Goal: Task Accomplishment & Management: Manage account settings

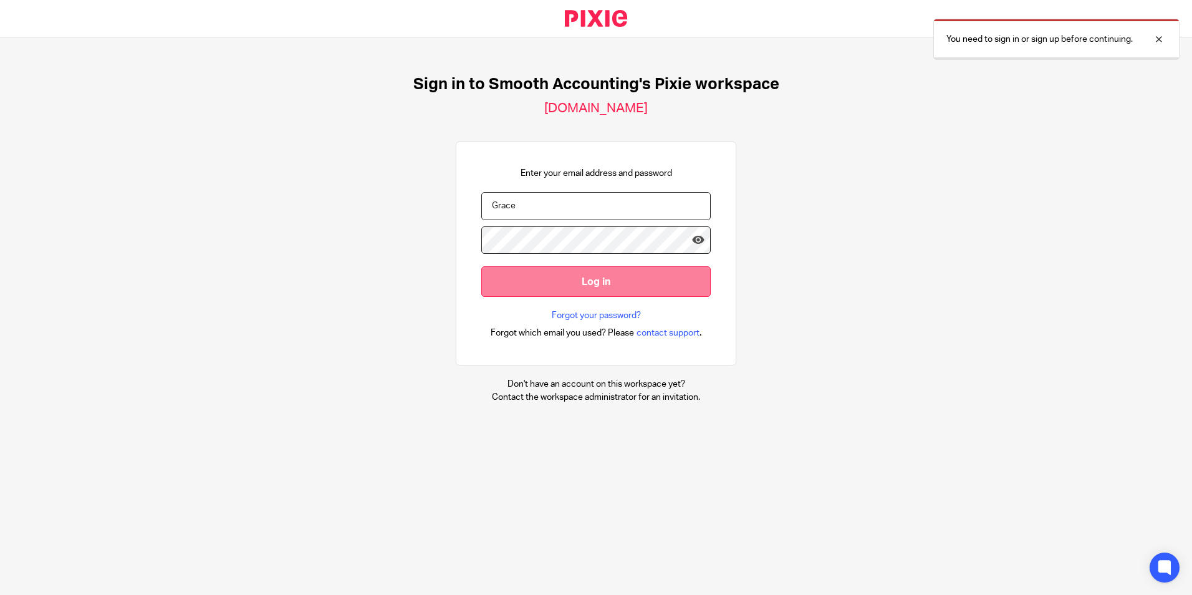
click at [558, 284] on input "Log in" at bounding box center [596, 281] width 230 height 31
click at [604, 282] on input "Log in" at bounding box center [596, 281] width 230 height 31
click at [630, 291] on input "Log in" at bounding box center [596, 281] width 230 height 31
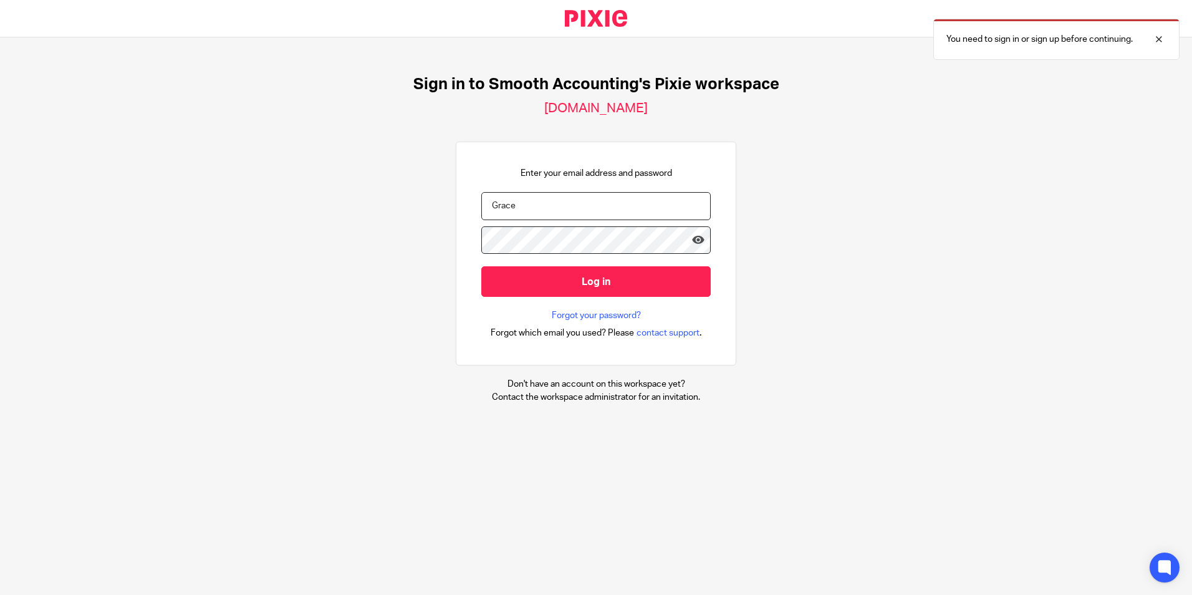
click at [578, 218] on input "Grace" at bounding box center [596, 206] width 230 height 28
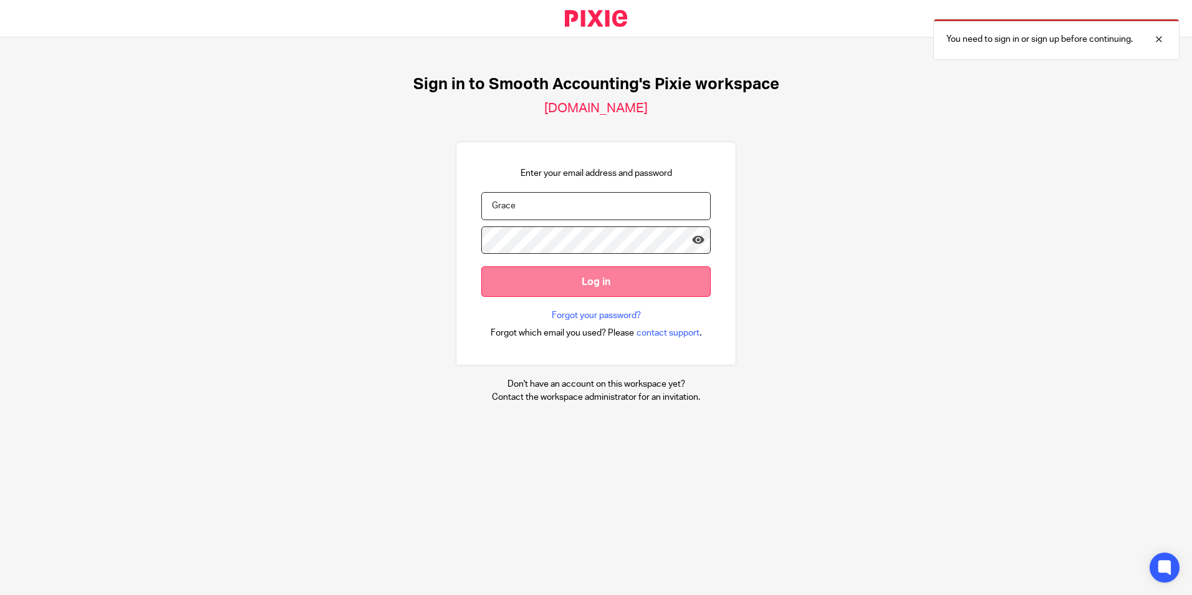
click at [559, 283] on input "Log in" at bounding box center [596, 281] width 230 height 31
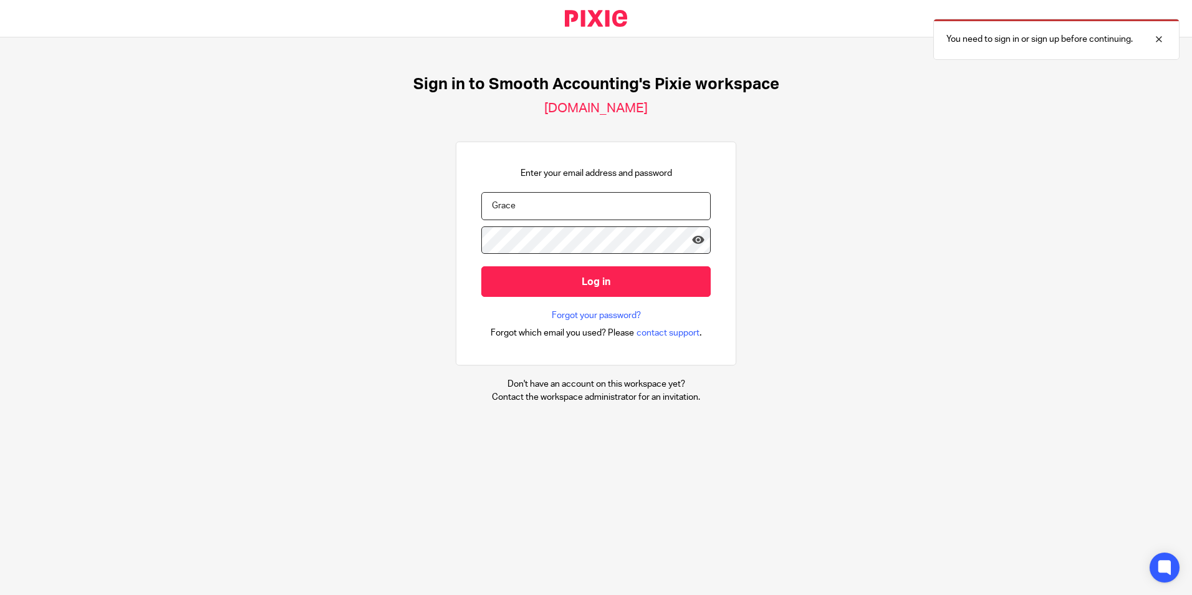
click at [805, 240] on div "Sign in to Smooth Accounting's Pixie workspace [DOMAIN_NAME] Enter your email a…" at bounding box center [596, 239] width 1192 height 404
click at [513, 204] on input "Grace" at bounding box center [596, 206] width 230 height 28
drag, startPoint x: 520, startPoint y: 205, endPoint x: 412, endPoint y: 194, distance: 109.1
click at [412, 194] on div "Sign in to Smooth Accounting's Pixie workspace [DOMAIN_NAME] Enter your email a…" at bounding box center [596, 239] width 1192 height 404
type input "[PERSON_NAME][EMAIL_ADDRESS][PERSON_NAME][DOMAIN_NAME]"
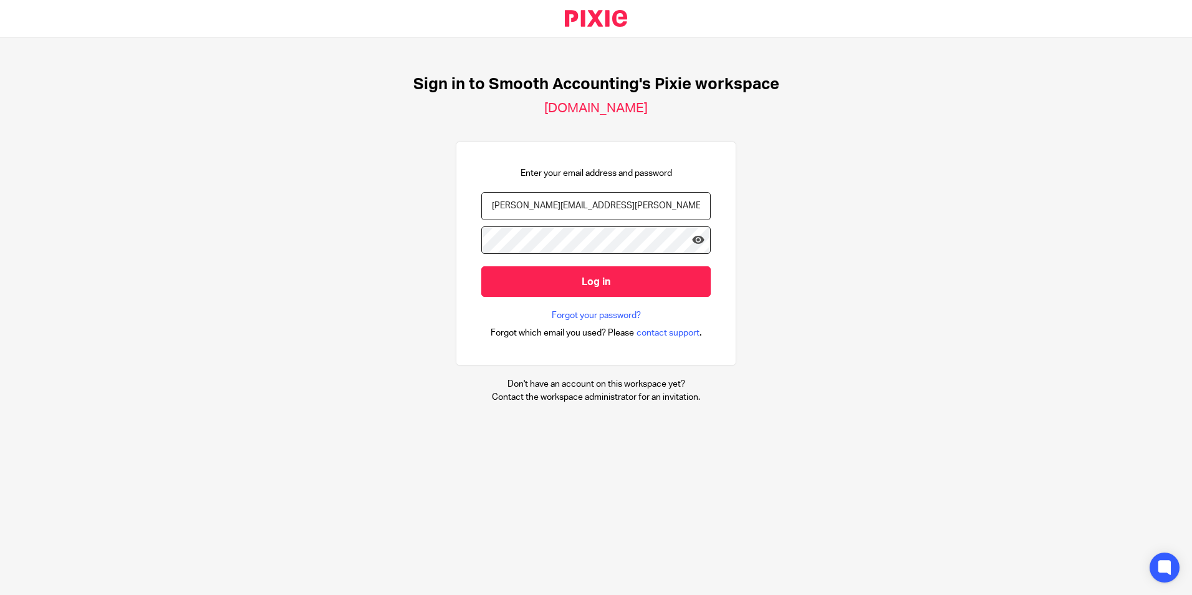
click at [481, 266] on input "Log in" at bounding box center [596, 281] width 230 height 31
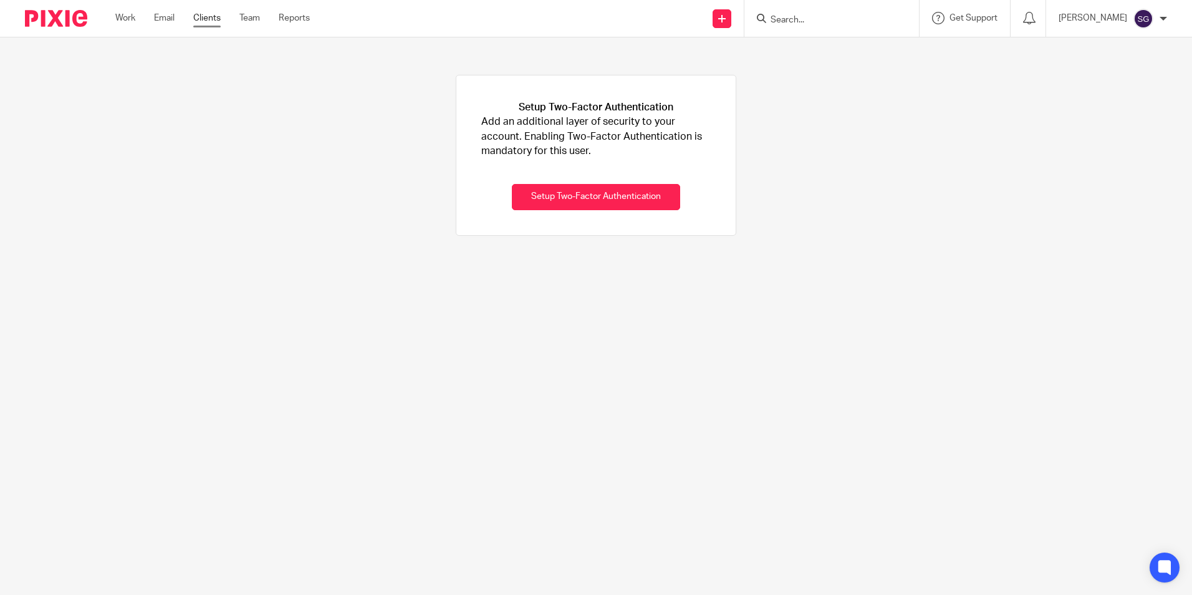
click at [200, 16] on link "Clients" at bounding box center [206, 18] width 27 height 12
click at [818, 24] on input "Search" at bounding box center [826, 20] width 112 height 11
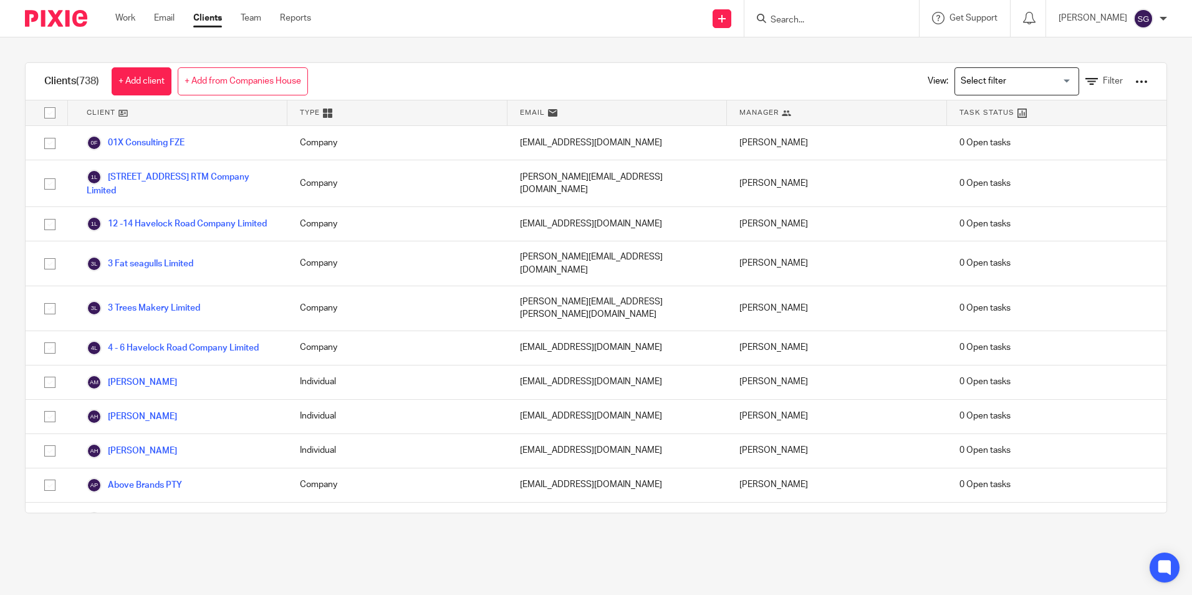
click at [868, 17] on input "Search" at bounding box center [826, 20] width 112 height 11
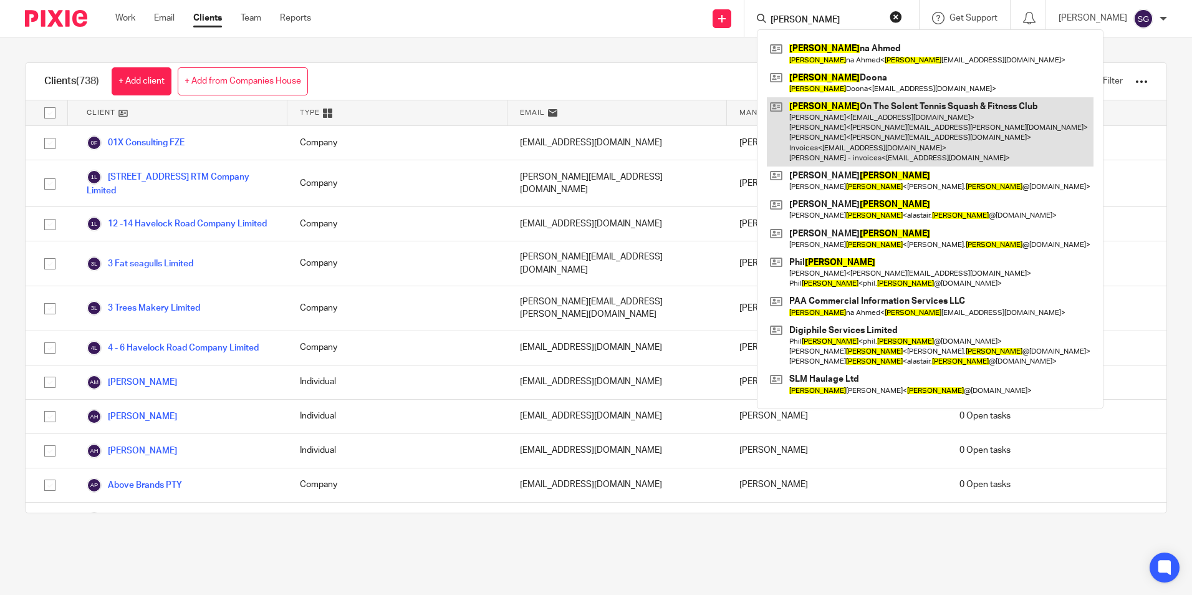
type input "lee"
click at [868, 115] on link at bounding box center [930, 131] width 327 height 69
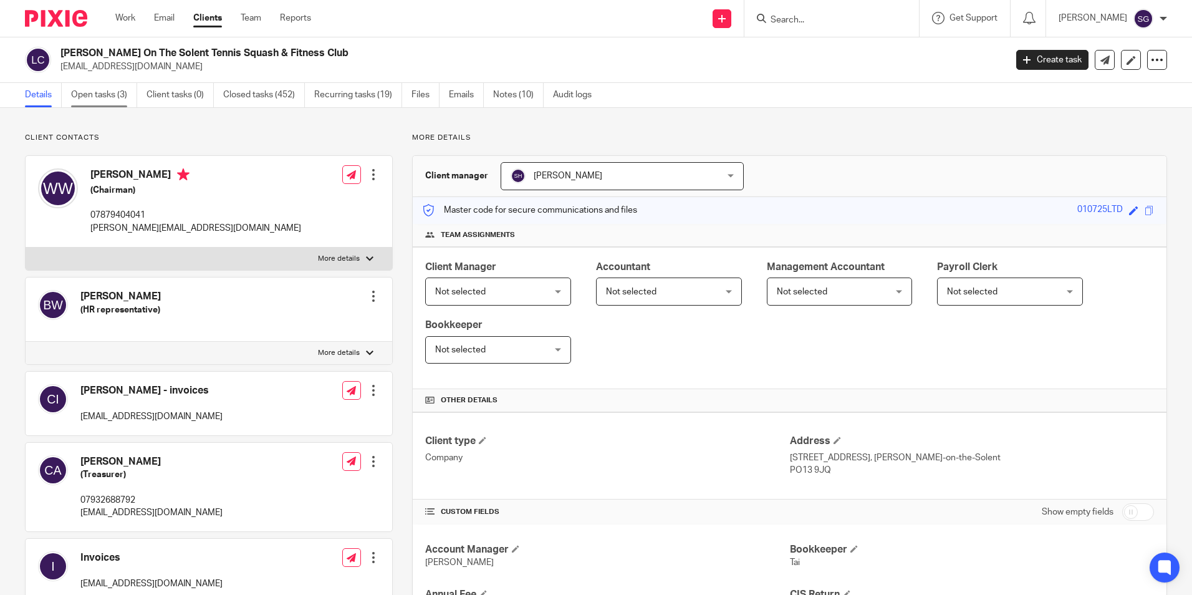
click at [129, 92] on link "Open tasks (3)" at bounding box center [104, 95] width 66 height 24
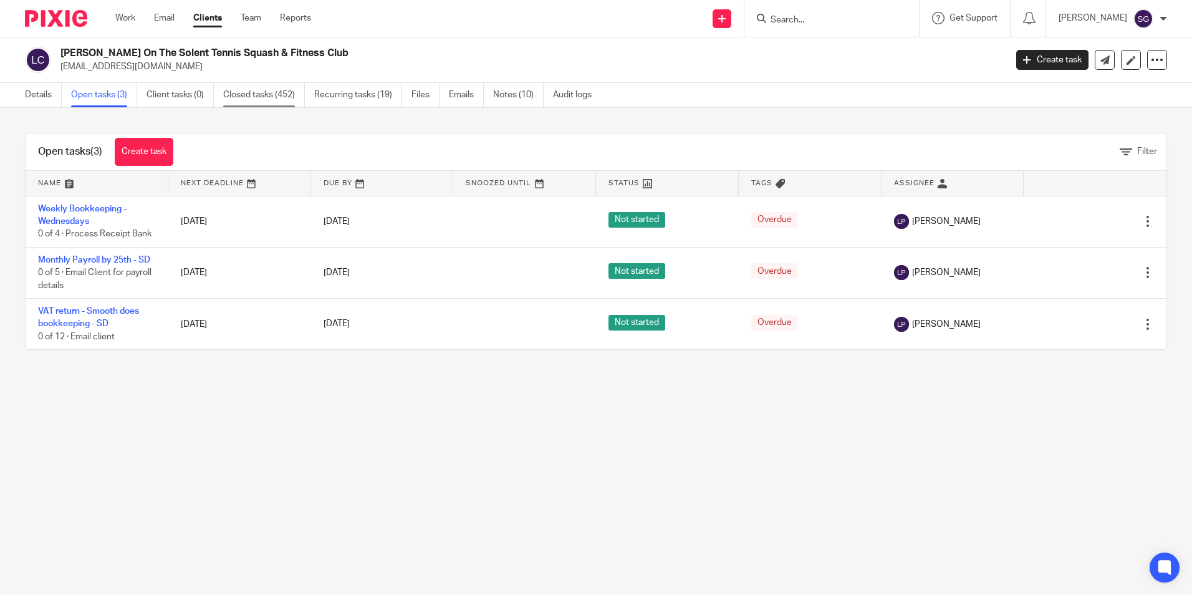
click at [261, 102] on link "Closed tasks (452)" at bounding box center [264, 95] width 82 height 24
click at [457, 95] on link "Emails" at bounding box center [466, 95] width 35 height 24
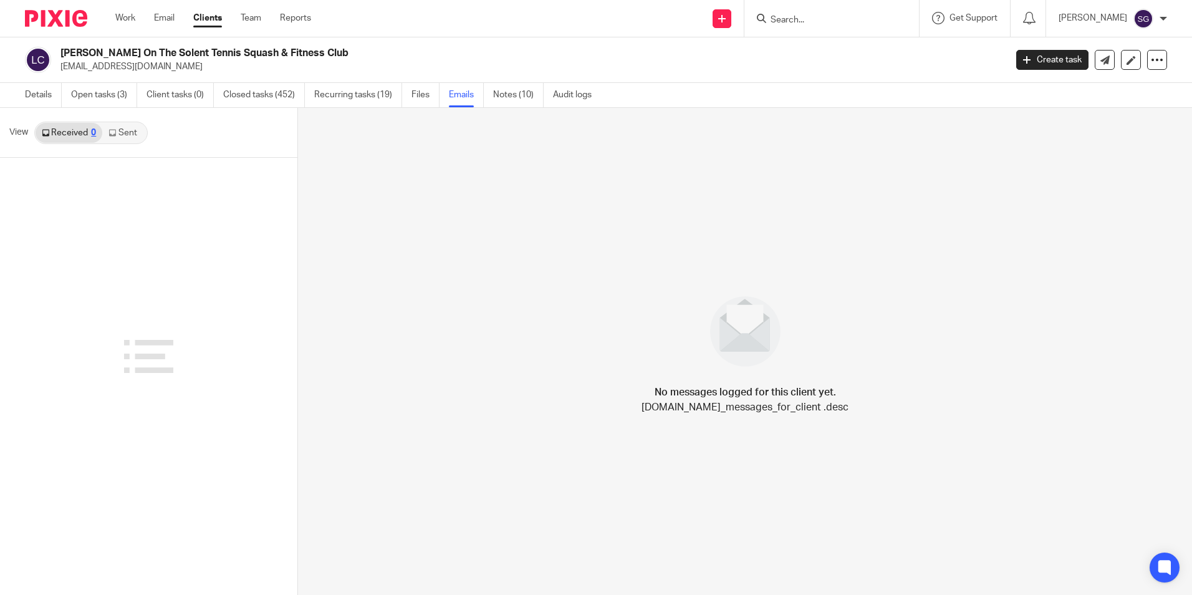
click at [130, 134] on link "Sent" at bounding box center [124, 133] width 44 height 20
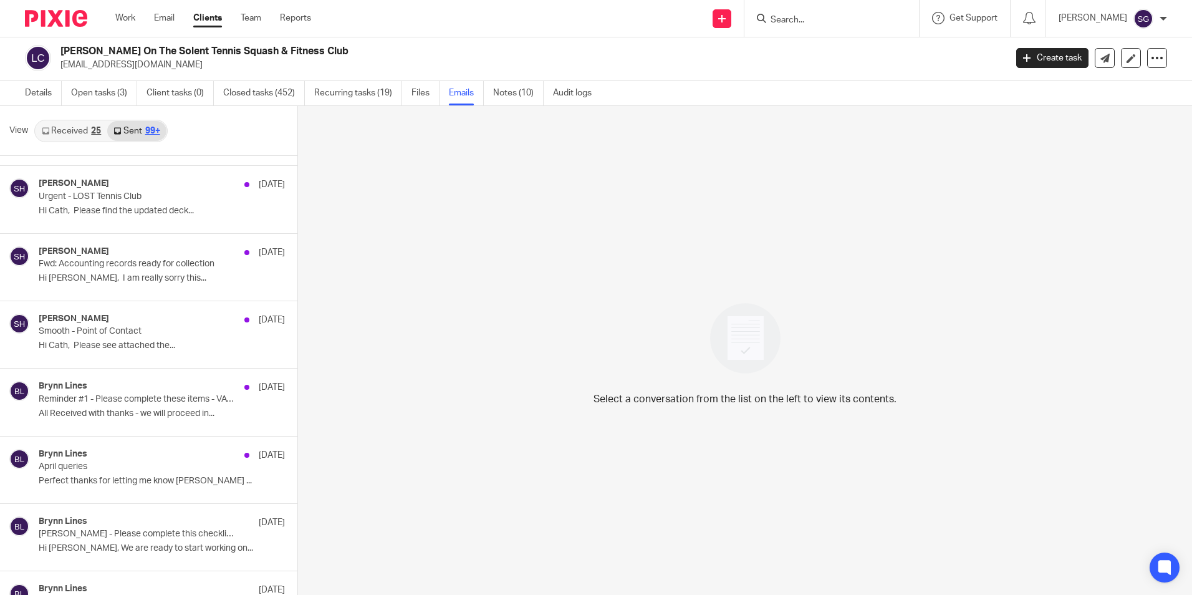
scroll to position [5356, 0]
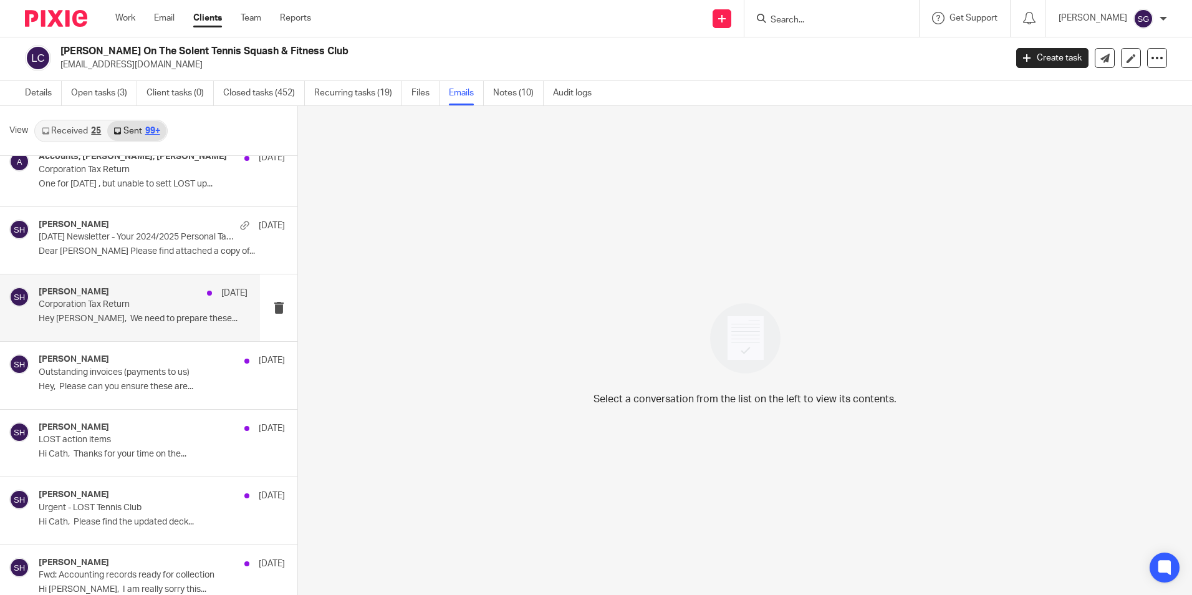
click at [127, 317] on p "Hey Brynn, We need to prepare these..." at bounding box center [143, 319] width 209 height 11
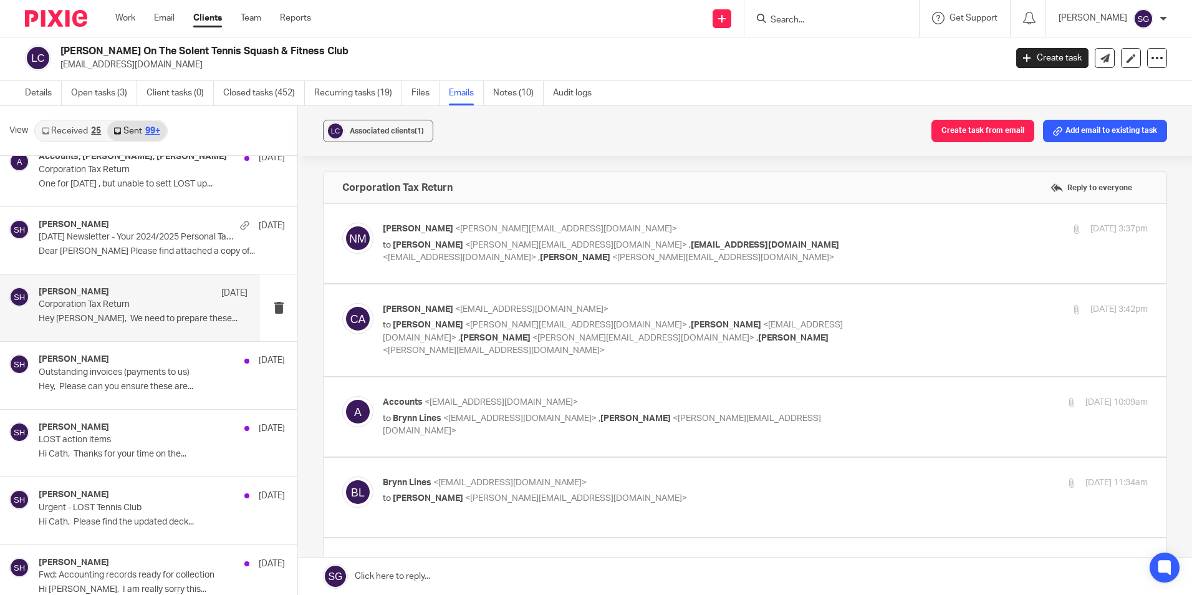
scroll to position [0, 0]
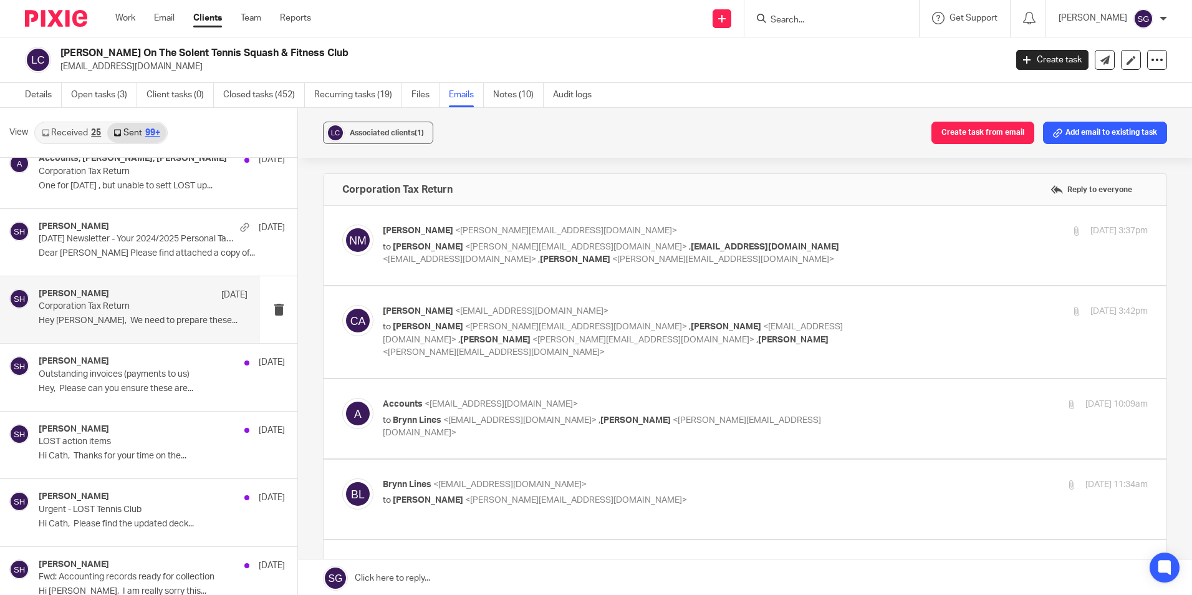
click at [574, 268] on label at bounding box center [745, 245] width 843 height 79
click at [342, 225] on input "checkbox" at bounding box center [342, 224] width 1 height 1
checkbox input "true"
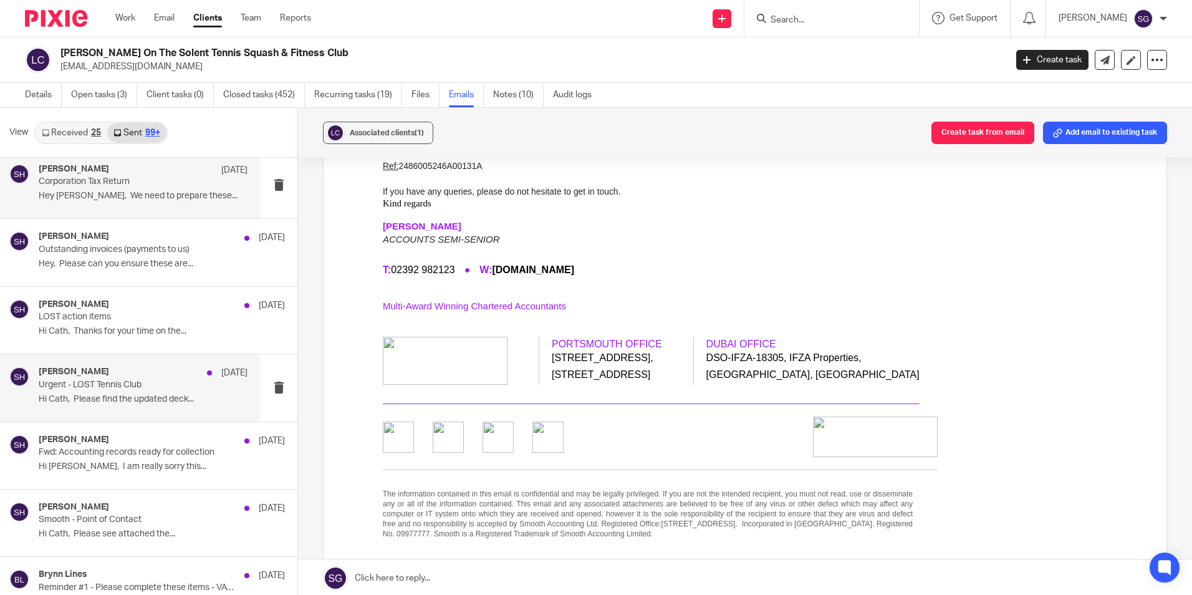
scroll to position [5543, 0]
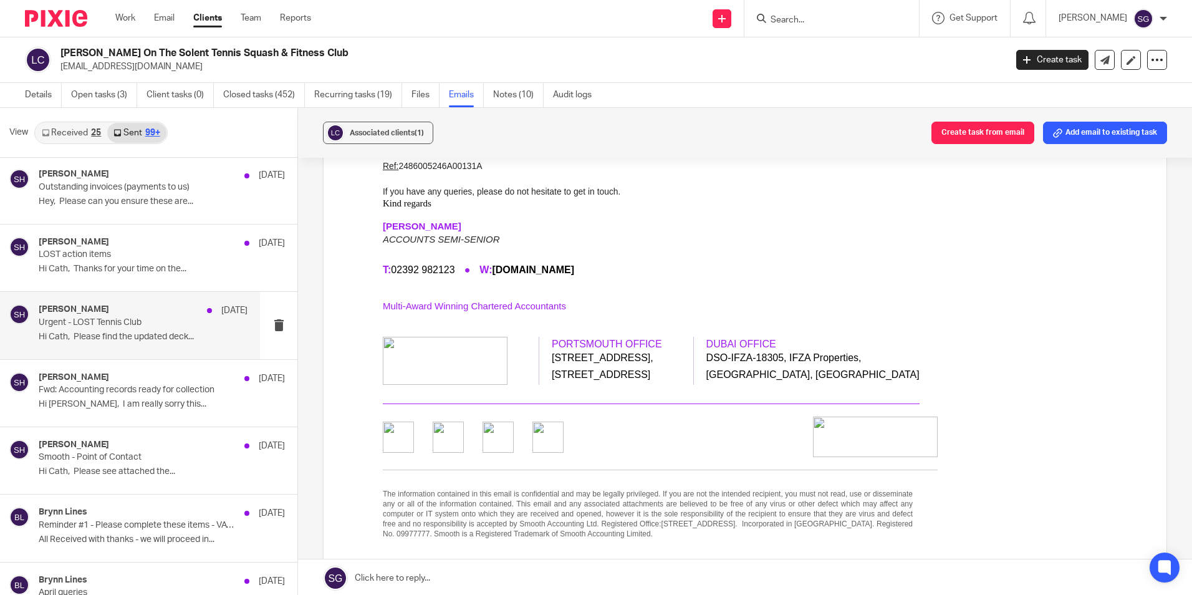
click at [157, 310] on div "Samuel Hopgood 22 Apr" at bounding box center [143, 310] width 209 height 12
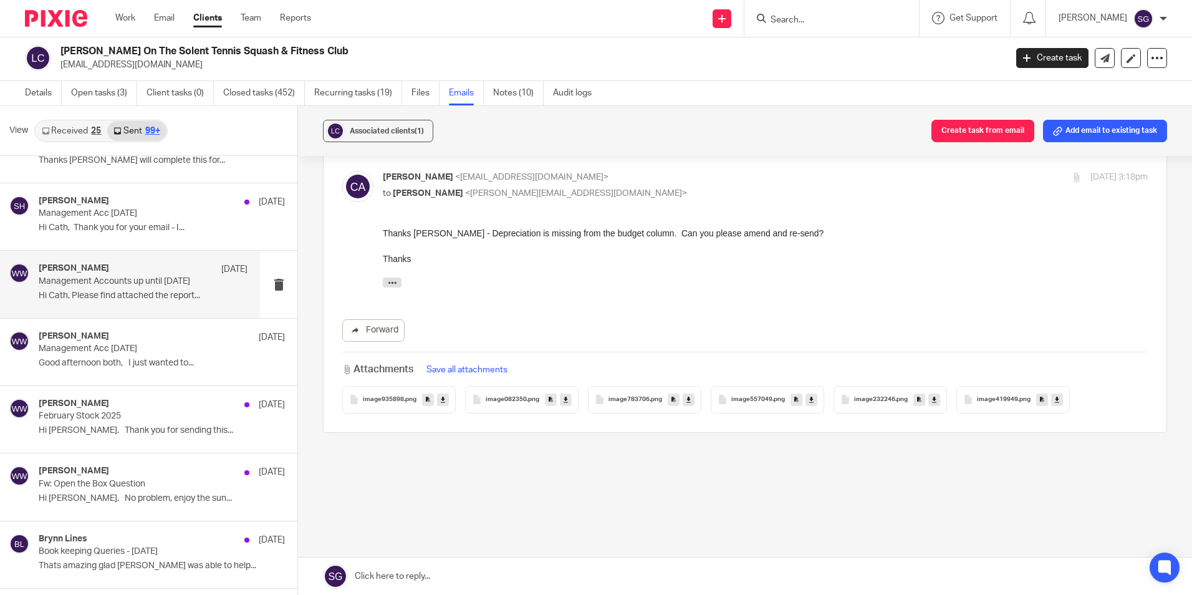
scroll to position [6733, 0]
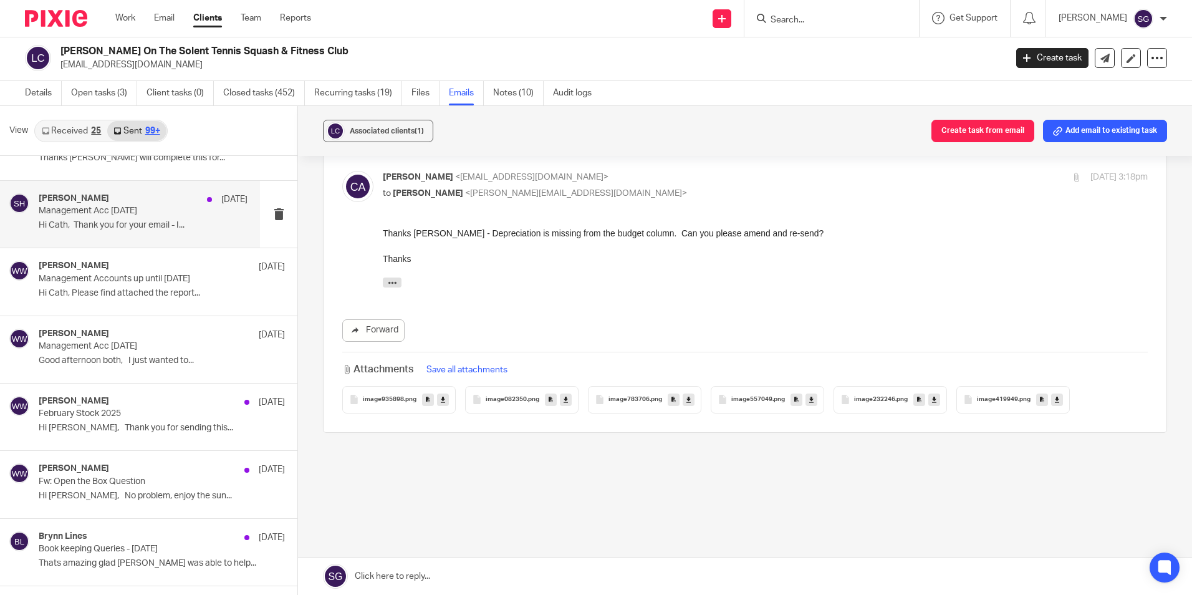
click at [140, 220] on p "Hi Cath, Thank you for your email - I..." at bounding box center [143, 225] width 209 height 11
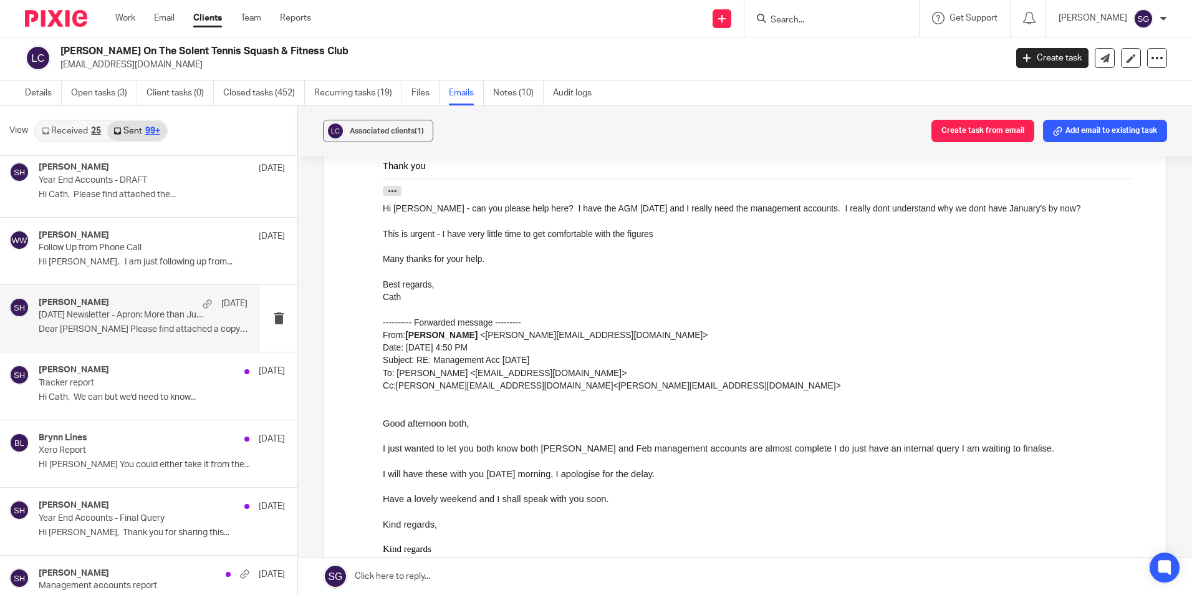
scroll to position [8049, 0]
